Goal: Use online tool/utility: Utilize a website feature to perform a specific function

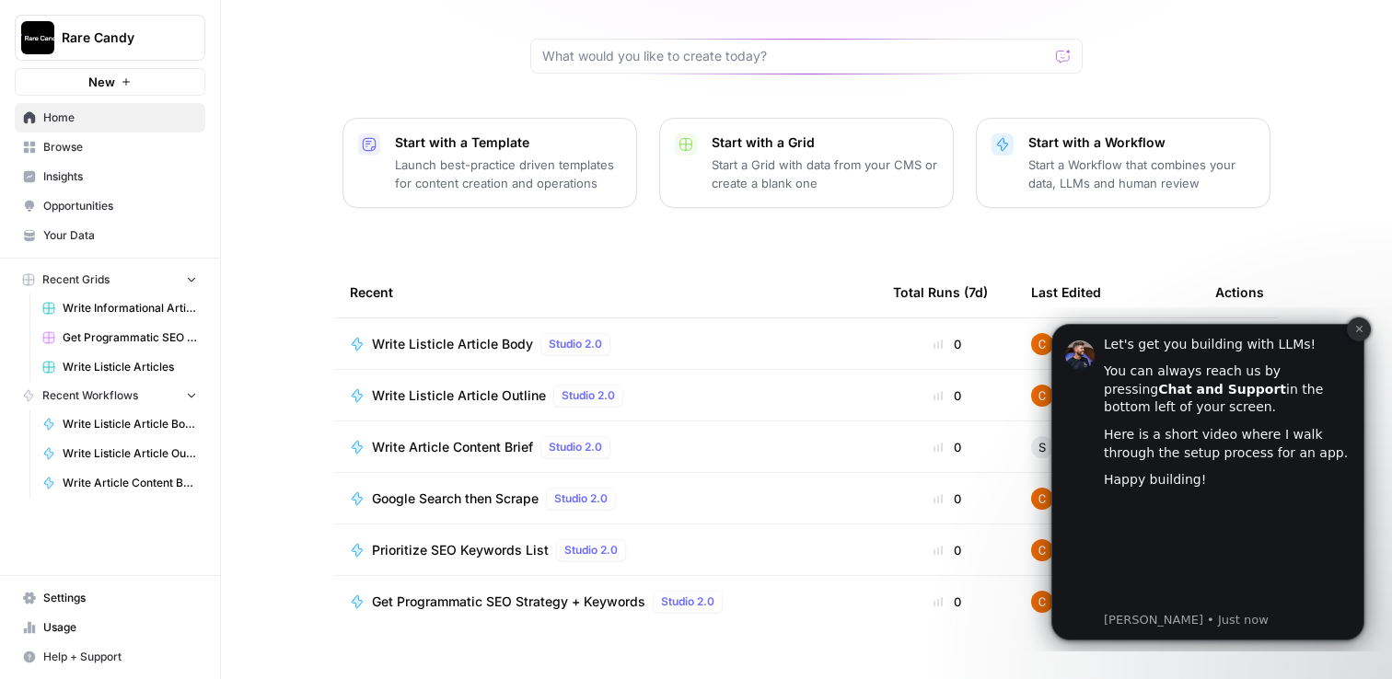
click at [1359, 329] on icon "Dismiss notification" at bounding box center [1358, 329] width 6 height 6
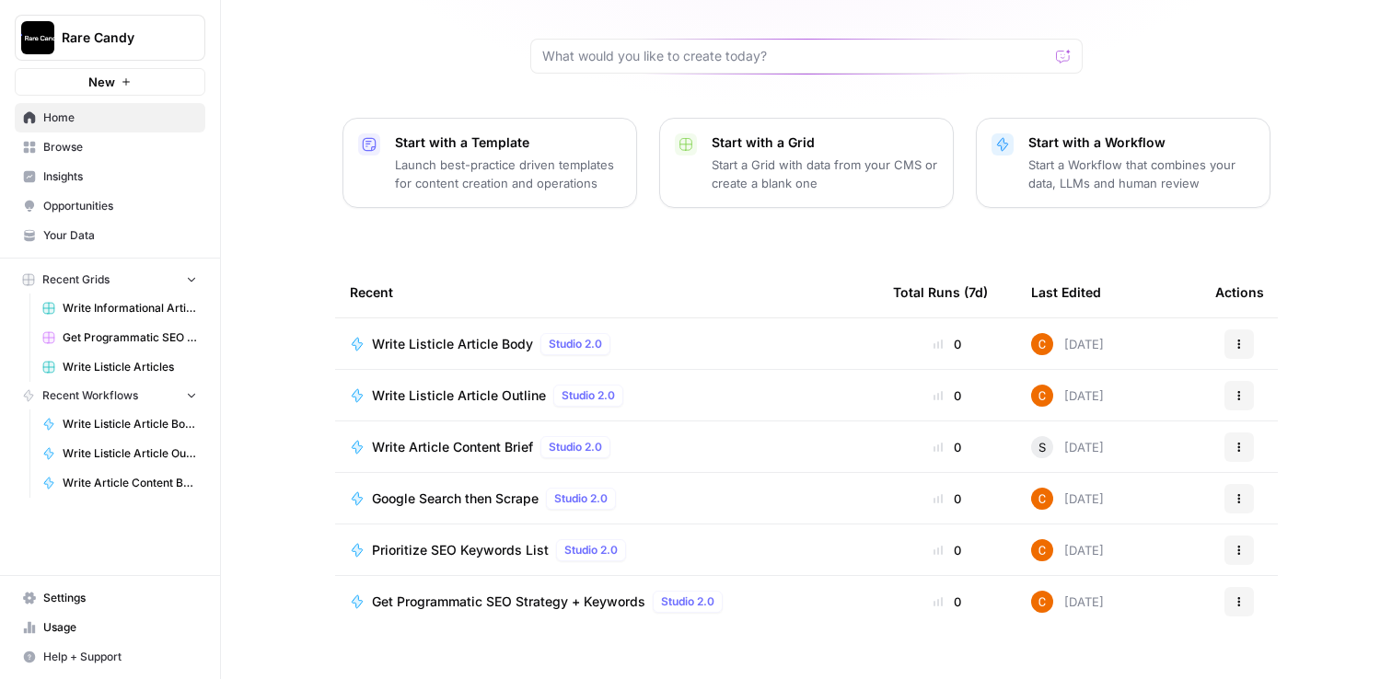
click at [588, 593] on span "Get Programmatic SEO Strategy + Keywords" at bounding box center [508, 602] width 273 height 18
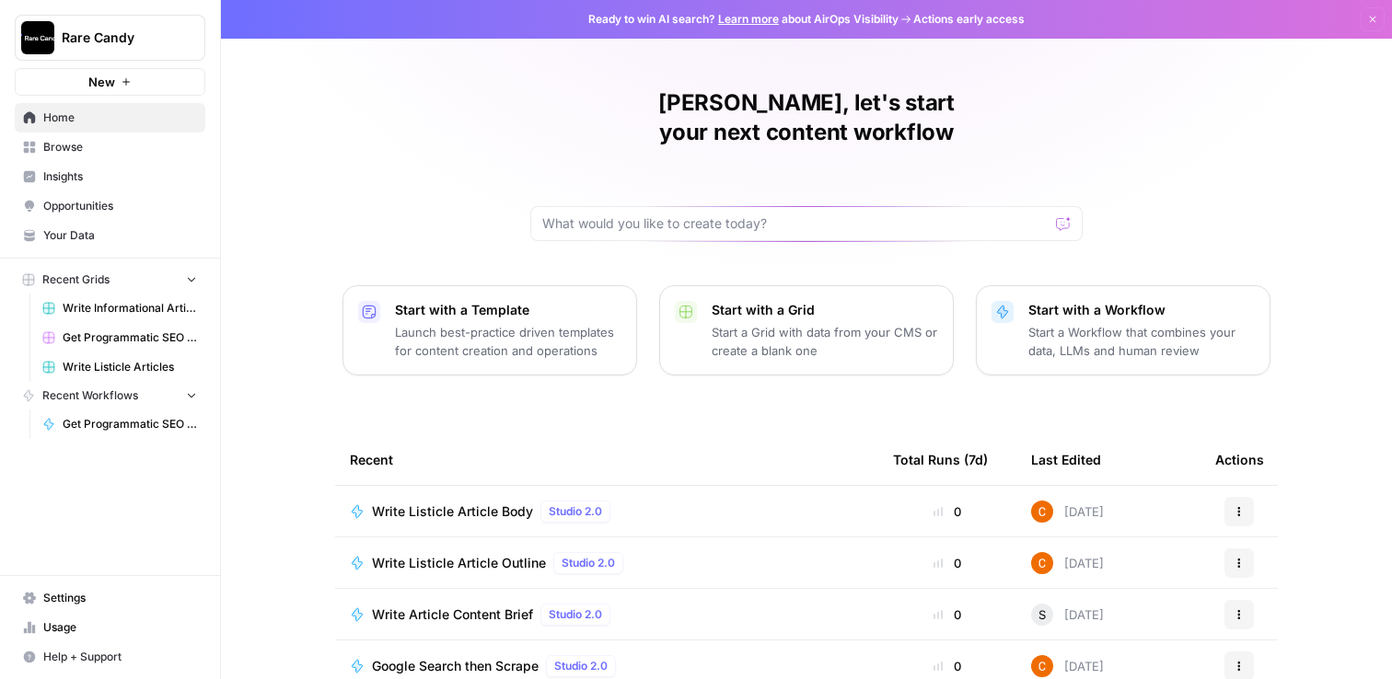
click at [78, 143] on span "Browse" at bounding box center [120, 147] width 154 height 17
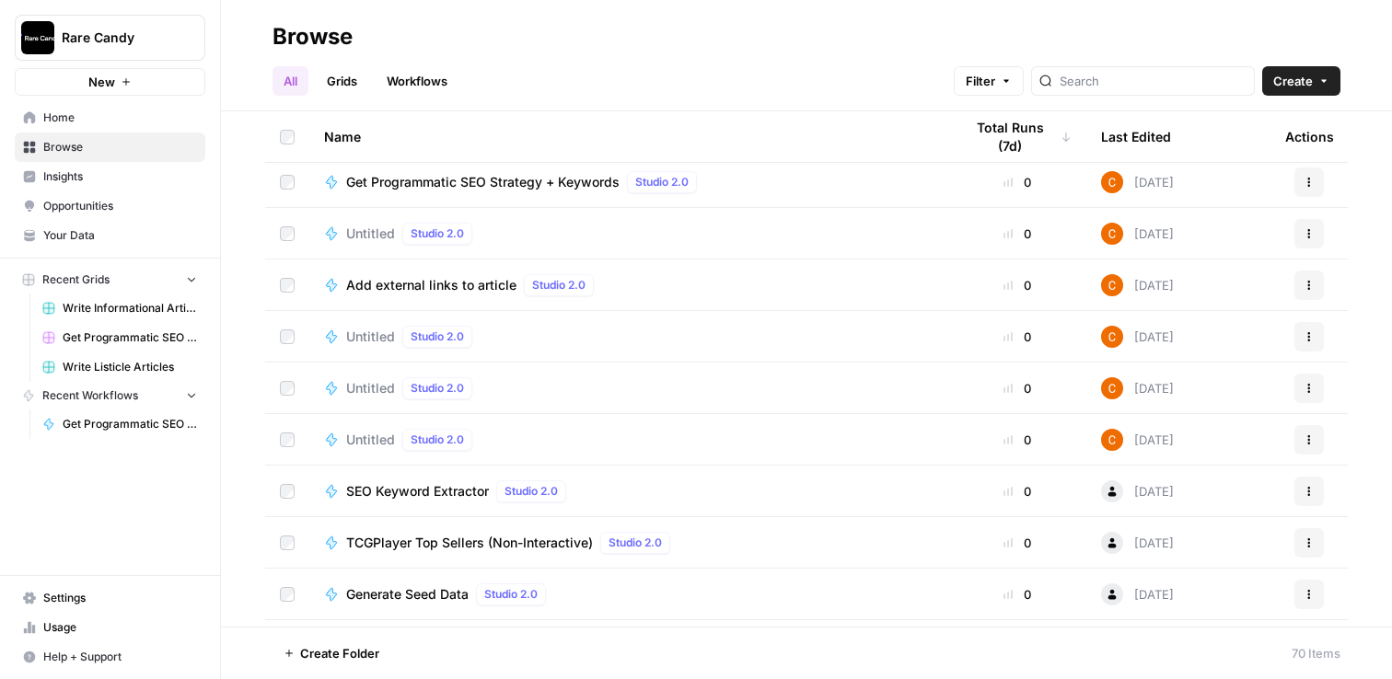
scroll to position [2303, 0]
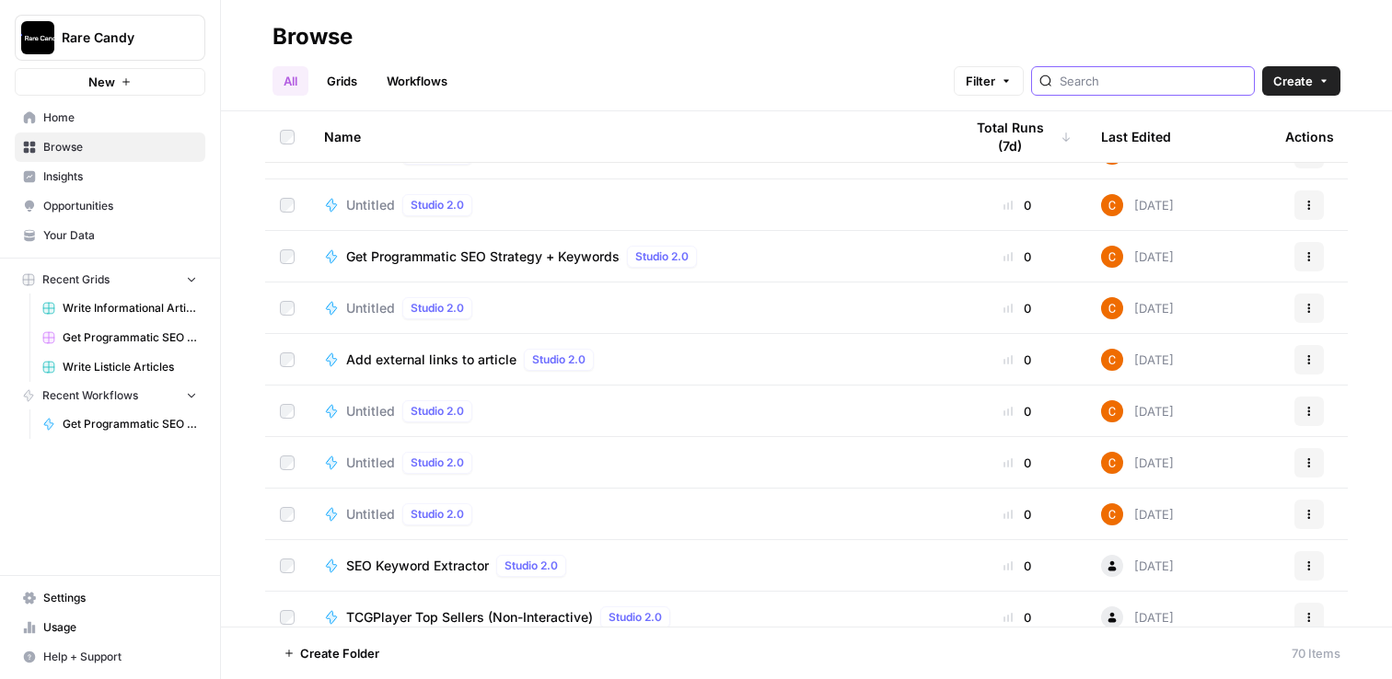
click at [1194, 72] on input "search" at bounding box center [1153, 81] width 187 height 18
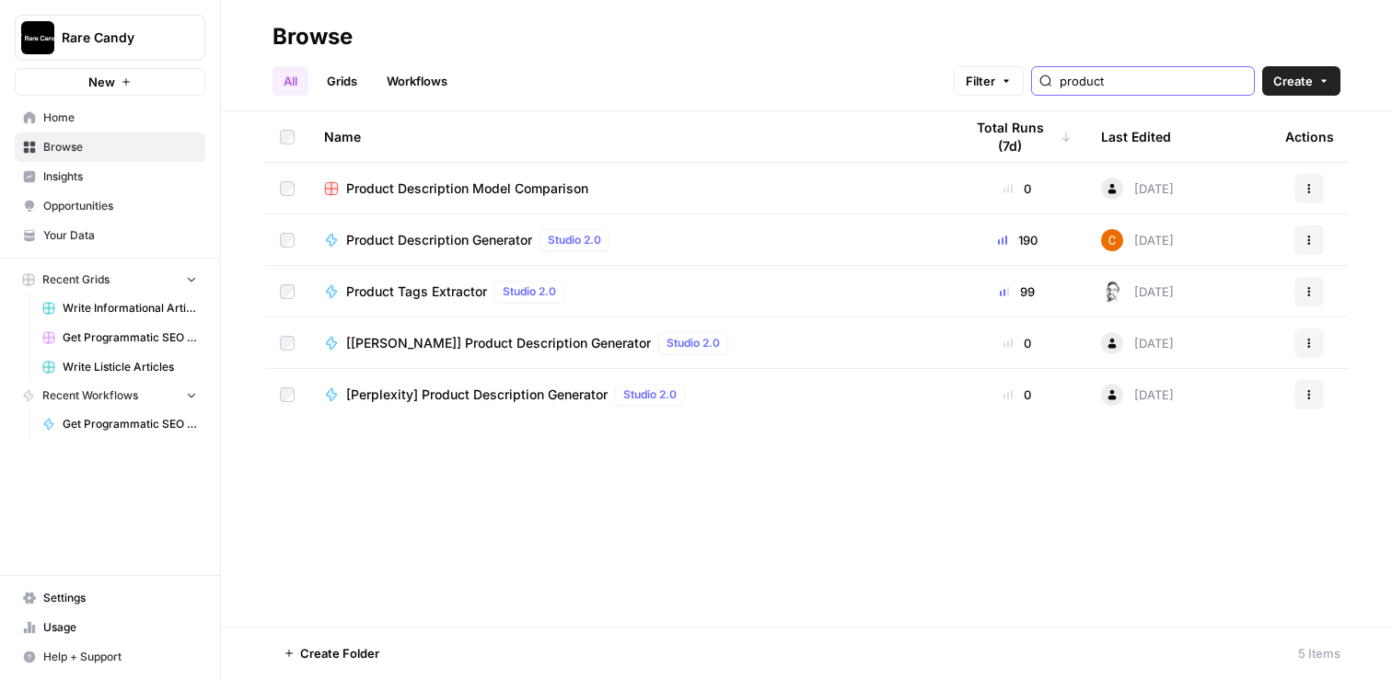
type input "product"
click at [434, 240] on span "Product Description Generator" at bounding box center [439, 240] width 186 height 18
click at [1305, 243] on icon "button" at bounding box center [1308, 240] width 11 height 11
click at [899, 577] on div "Name Total Runs (7d) Last Edited Actions Product Description Model Comparison 0…" at bounding box center [806, 368] width 1171 height 515
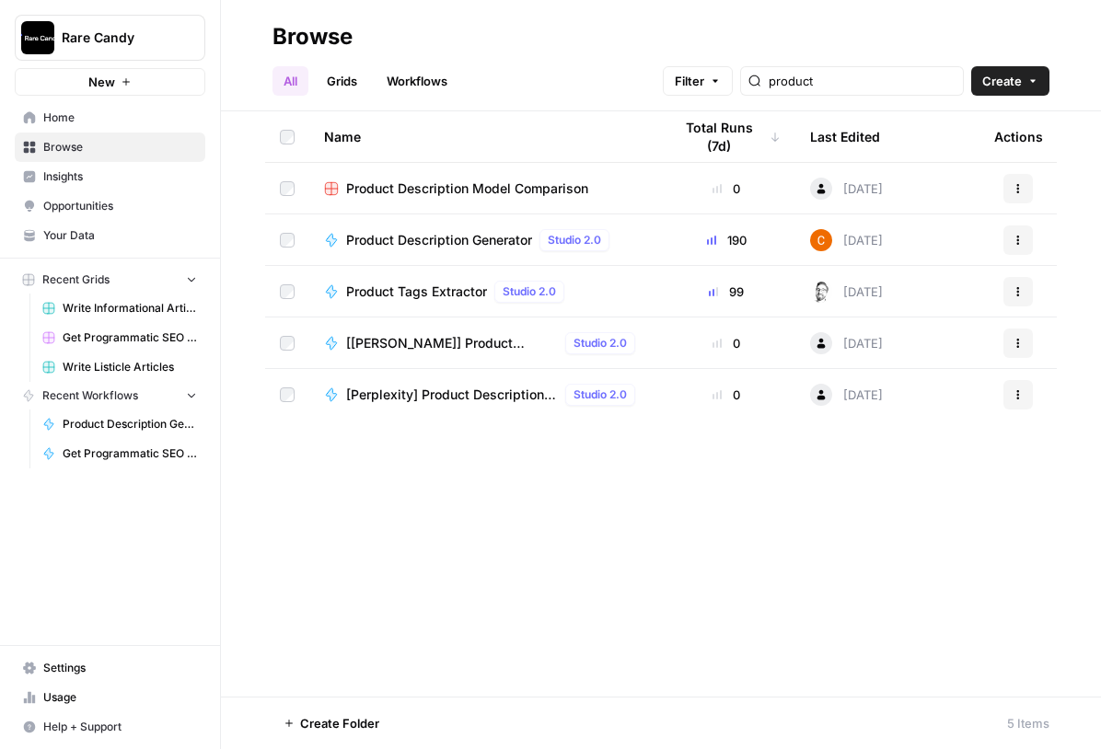
click at [825, 628] on div "Name Total Runs (7d) Last Edited Actions Product Description Model Comparison 0…" at bounding box center [661, 403] width 880 height 585
click at [637, 476] on div "Name Total Runs (7d) Last Edited Actions Product Description Model Comparison 0…" at bounding box center [661, 403] width 880 height 585
click at [439, 235] on span "Product Description Generator" at bounding box center [439, 240] width 186 height 18
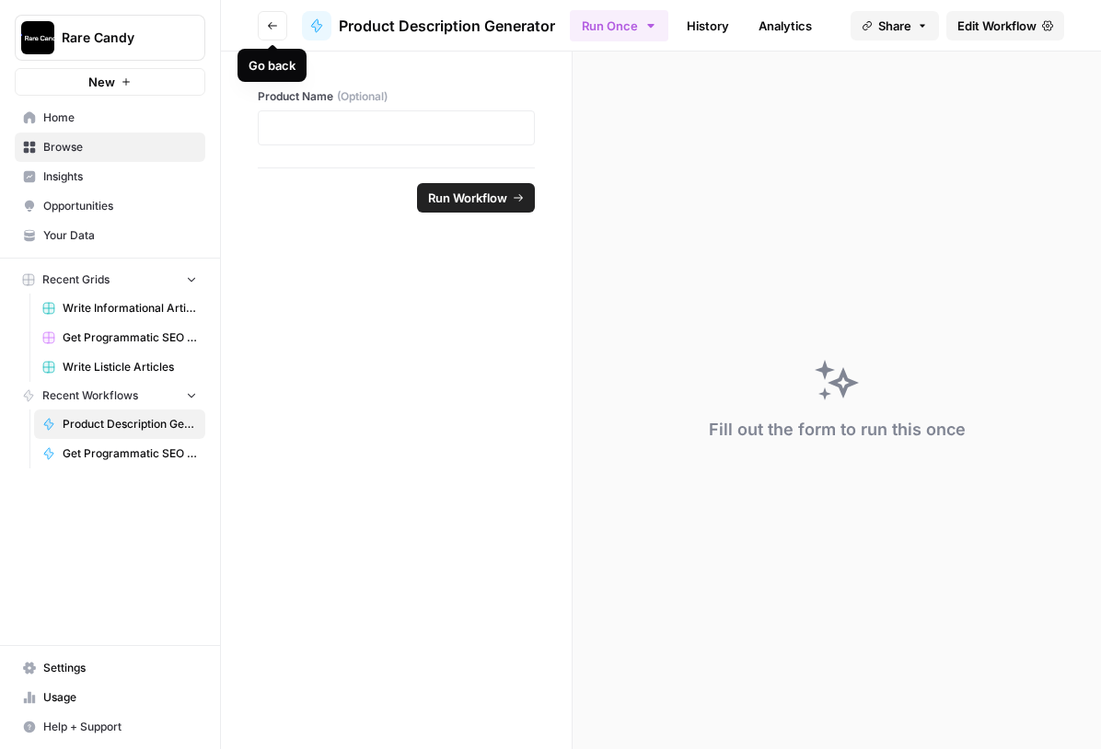
click at [270, 28] on icon "button" at bounding box center [272, 25] width 11 height 11
